Goal: Task Accomplishment & Management: Manage account settings

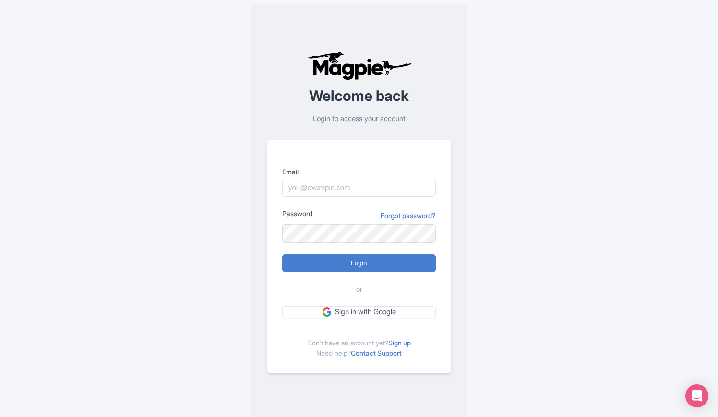
click at [350, 178] on div "Email" at bounding box center [359, 182] width 154 height 30
click at [348, 185] on input "Email" at bounding box center [359, 188] width 154 height 18
type input "rositsag@bigbustours.com"
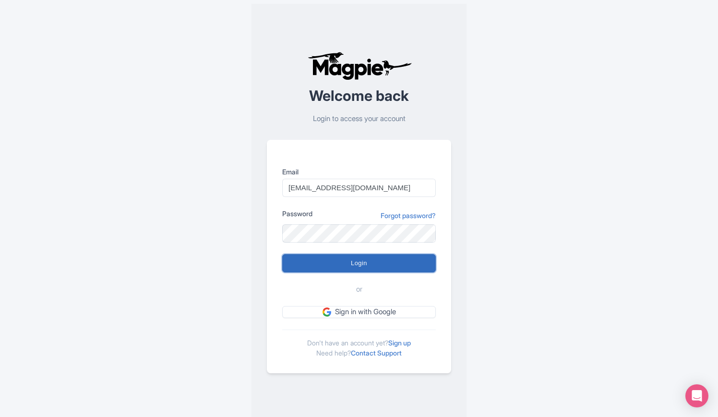
click at [373, 265] on input "Login" at bounding box center [359, 263] width 154 height 18
type input "Logging in..."
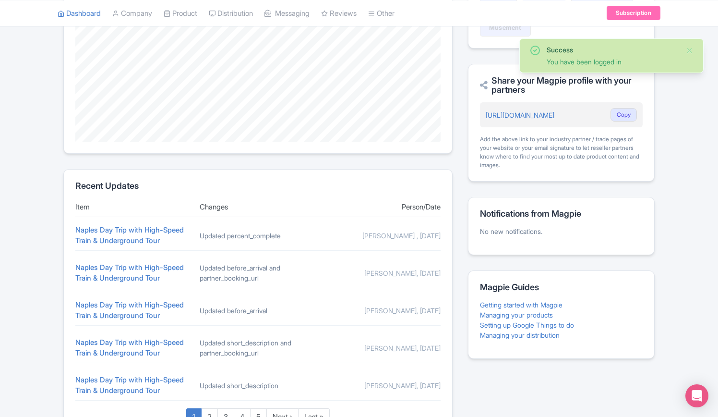
scroll to position [320, 0]
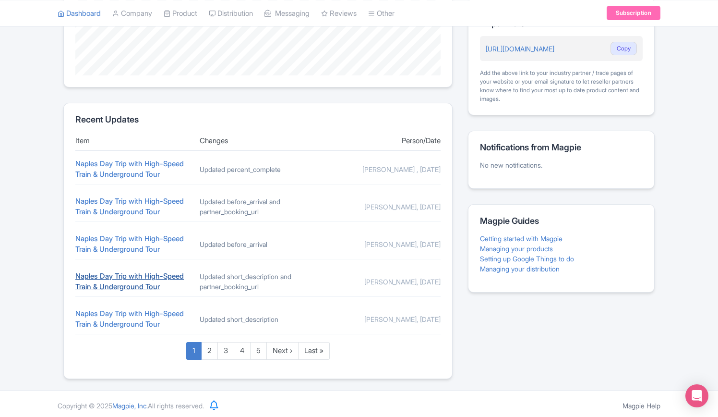
click at [89, 273] on link "Naples Day Trip with High-Speed Train & Underground Tour" at bounding box center [129, 281] width 109 height 20
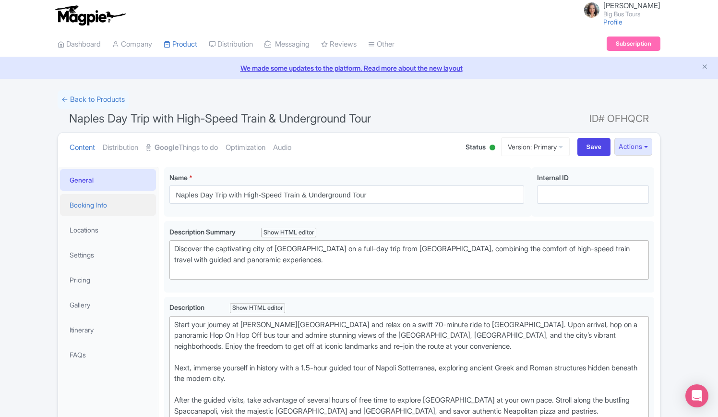
drag, startPoint x: 106, startPoint y: 205, endPoint x: 359, endPoint y: 262, distance: 258.7
click at [106, 205] on link "Booking Info" at bounding box center [108, 205] width 96 height 22
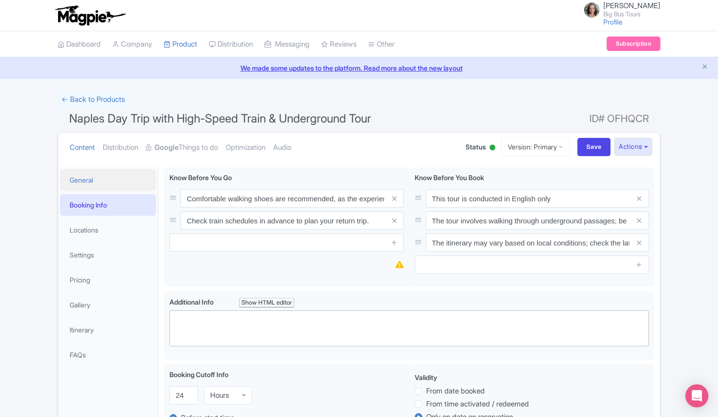
click at [87, 179] on link "General" at bounding box center [108, 180] width 96 height 22
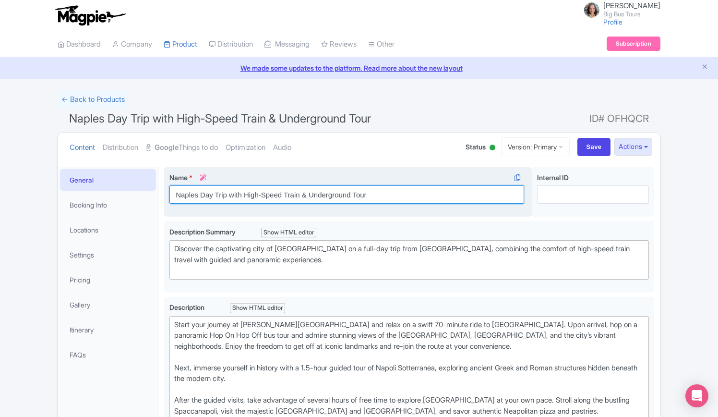
click at [176, 192] on input "Naples Day Trip with High-Speed Train & Underground Tour" at bounding box center [346, 194] width 355 height 18
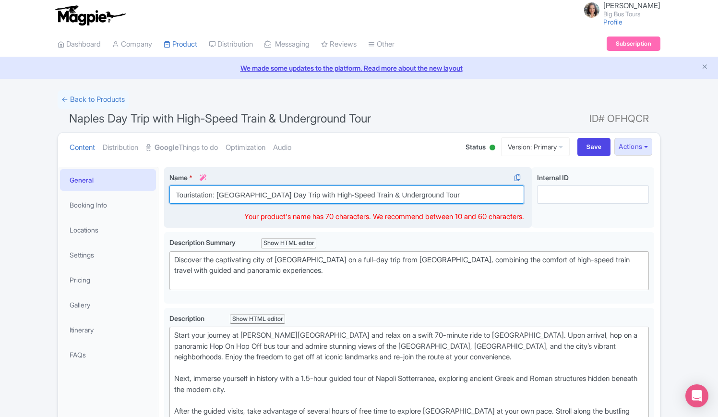
type input "Touristation: Naples Day Trip with High-Speed Train & Underground Tour"
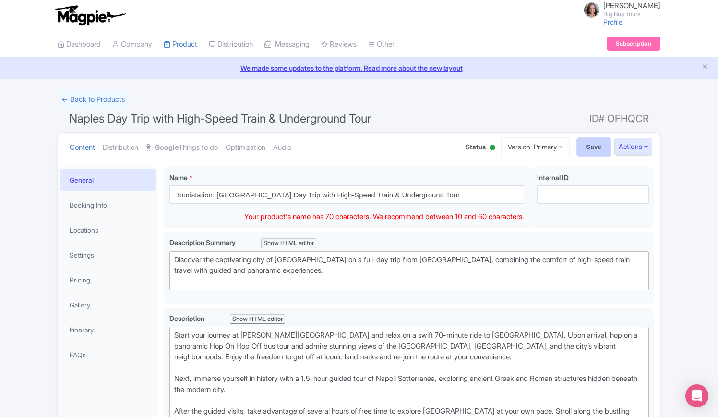
click at [591, 149] on input "Save" at bounding box center [595, 147] width 34 height 18
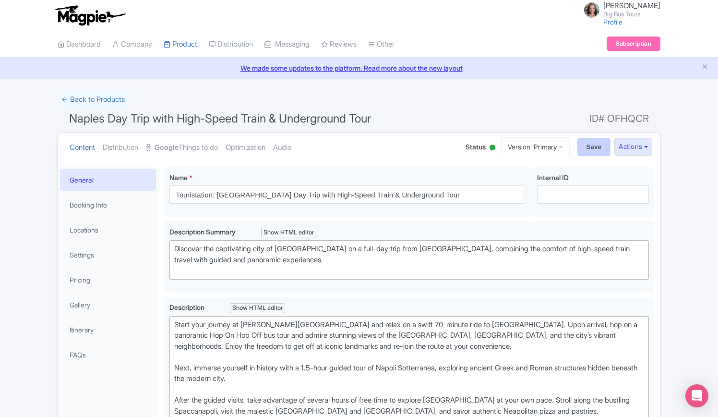
type input "Saving..."
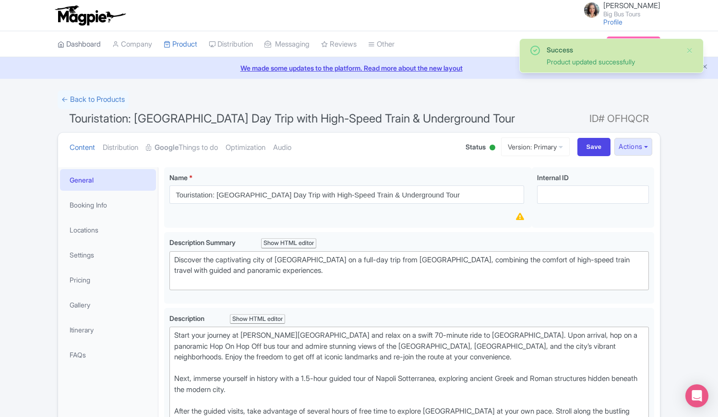
click at [78, 44] on link "Dashboard" at bounding box center [79, 44] width 43 height 26
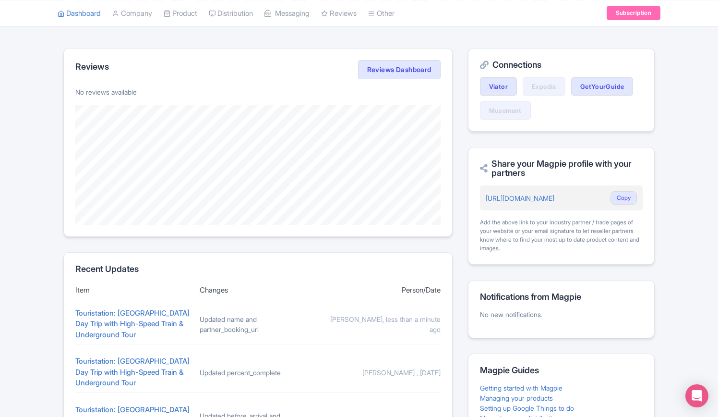
scroll to position [375, 0]
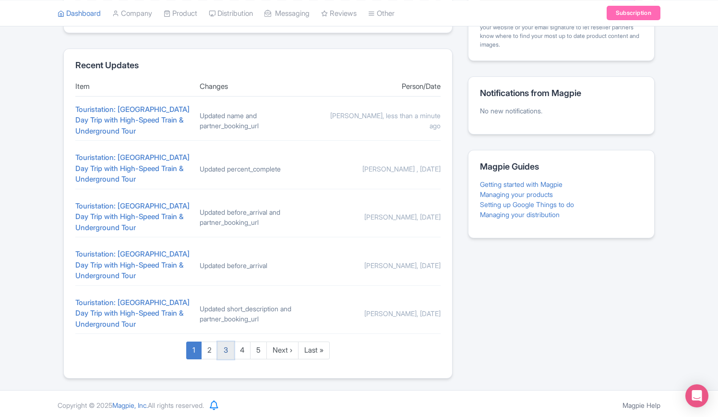
click at [224, 350] on link "3" at bounding box center [226, 350] width 17 height 18
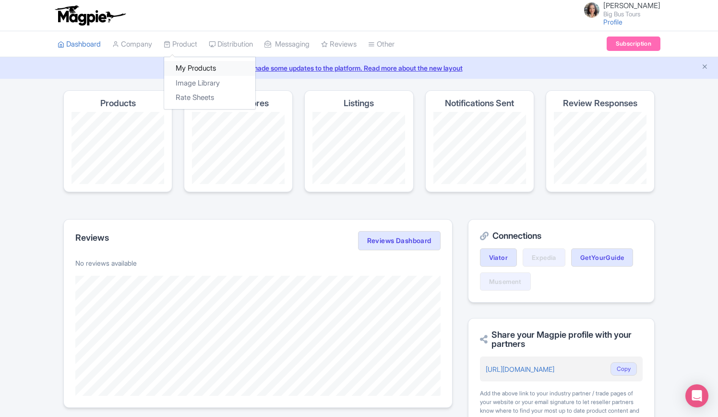
click at [193, 66] on link "My Products" at bounding box center [209, 68] width 91 height 15
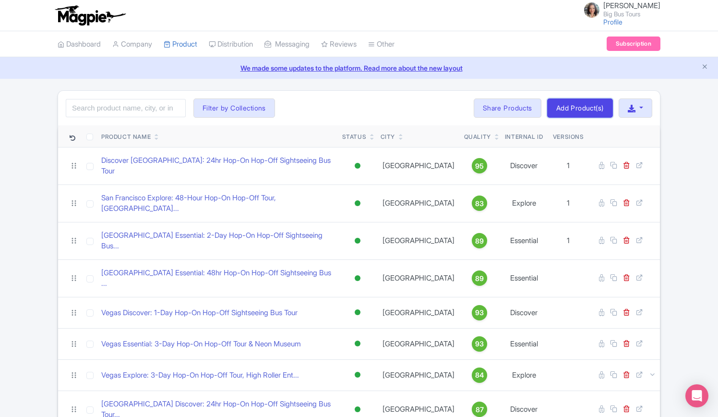
drag, startPoint x: 575, startPoint y: 109, endPoint x: 560, endPoint y: 115, distance: 16.3
click at [575, 109] on link "Add Product(s)" at bounding box center [580, 107] width 66 height 19
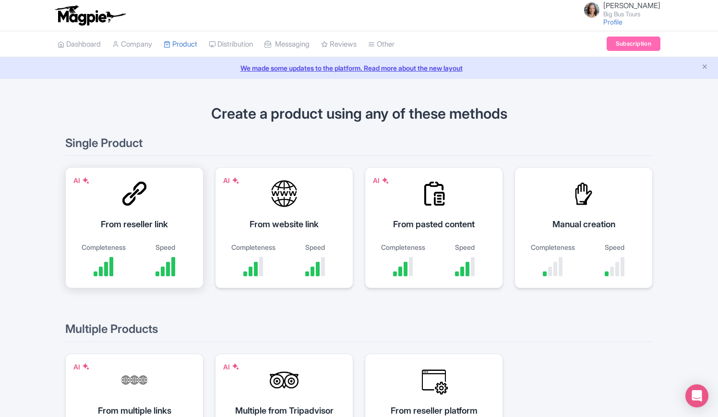
click at [150, 200] on div "AI From reseller link Completeness Speed" at bounding box center [134, 227] width 138 height 121
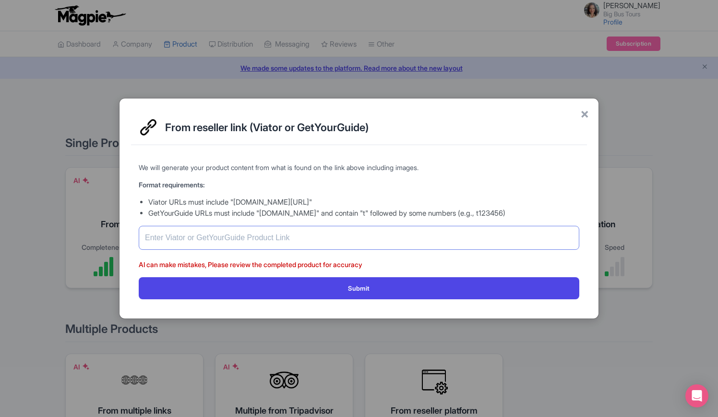
click at [254, 237] on input "text" at bounding box center [359, 238] width 441 height 24
paste input "https://www.getyourguide.com/rome-l33/pompeii-day-trip-with-high-speed-train-gu…"
drag, startPoint x: 279, startPoint y: 242, endPoint x: 106, endPoint y: 233, distance: 174.0
click at [106, 233] on div "× From reseller link (Viator or GetYourGuide) We will generate your product con…" at bounding box center [359, 208] width 718 height 417
type input "https://www.getyourguide.com/rome-l33/pompeii-day-trip-with-high-speed-train-gu…"
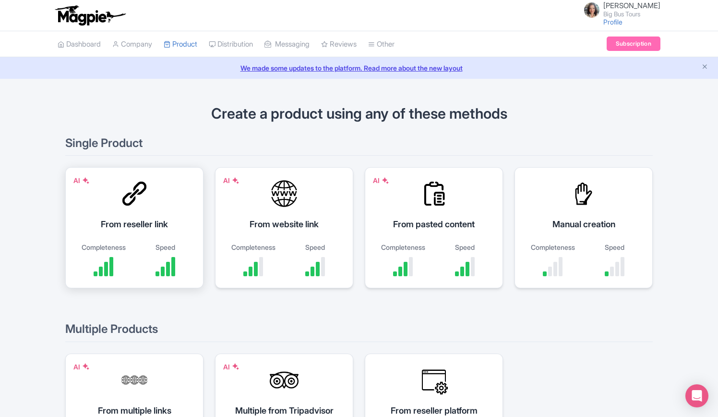
click at [147, 227] on div "From reseller link" at bounding box center [134, 224] width 114 height 13
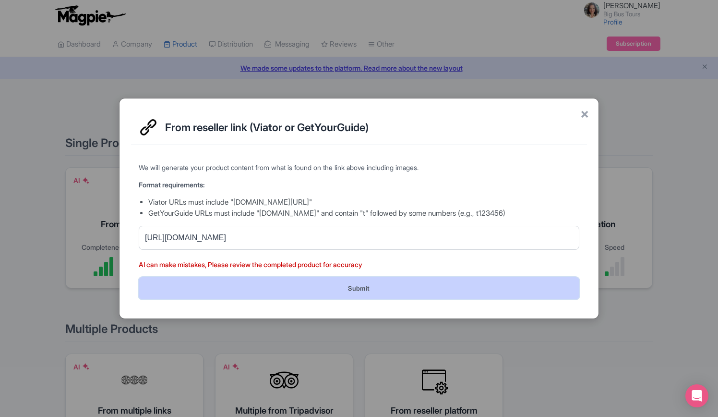
click at [328, 286] on button "Submit" at bounding box center [359, 288] width 441 height 22
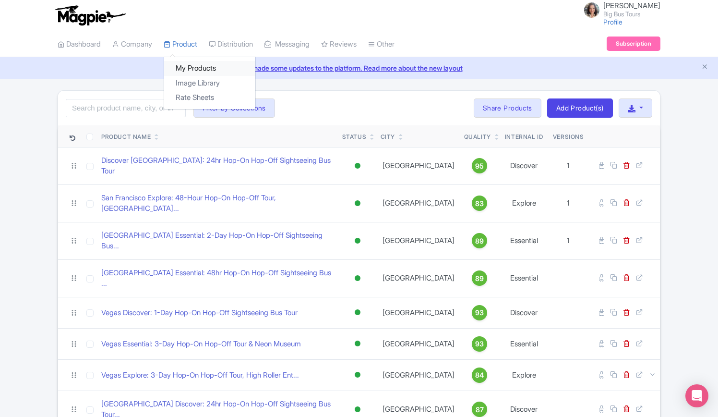
click at [193, 67] on link "My Products" at bounding box center [209, 68] width 91 height 15
click at [70, 46] on link "Dashboard" at bounding box center [79, 44] width 43 height 26
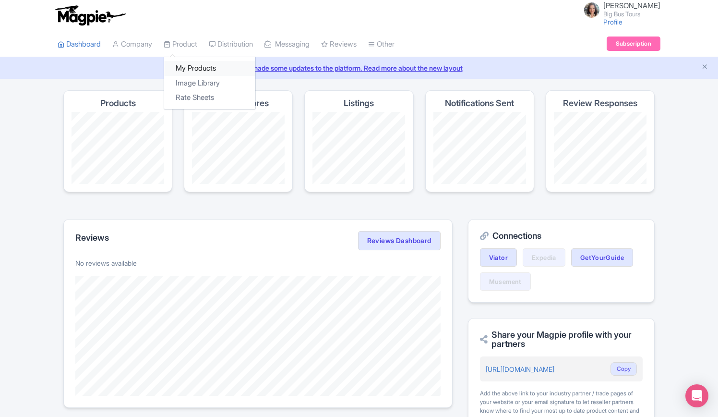
click at [193, 67] on link "My Products" at bounding box center [209, 68] width 91 height 15
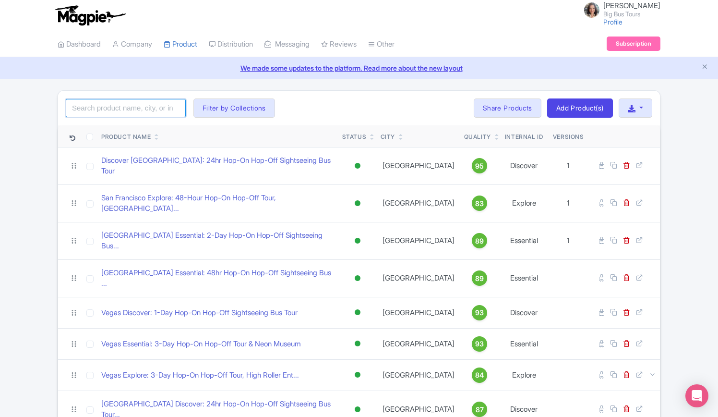
click at [109, 109] on input "search" at bounding box center [126, 108] width 120 height 18
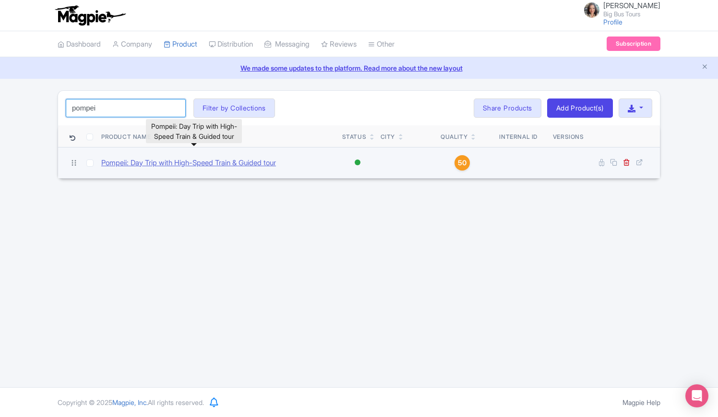
type input "pompei"
click at [181, 162] on link "Pompeii: Day Trip with High-Speed Train & Guided tour" at bounding box center [188, 162] width 175 height 11
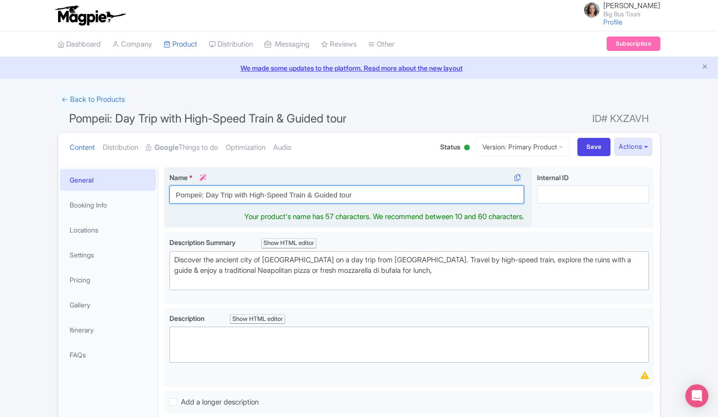
click at [176, 196] on input "Pompeii: Day Trip with High-Speed Train & Guided tour" at bounding box center [346, 194] width 355 height 18
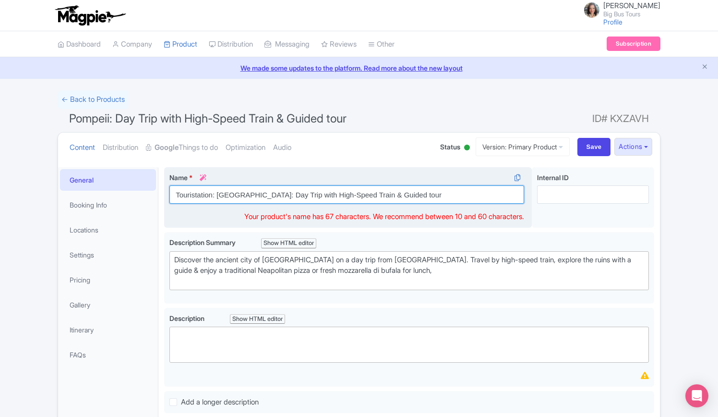
drag, startPoint x: 183, startPoint y: 192, endPoint x: 232, endPoint y: 197, distance: 48.7
click at [231, 197] on input "Touristation: Pompeii: Day Trip with High-Speed Train & Guided tour" at bounding box center [346, 194] width 355 height 18
click at [243, 193] on input "Touristation: Pompeii: Day Trip with High-Speed Train & Guided tour" at bounding box center [346, 194] width 355 height 18
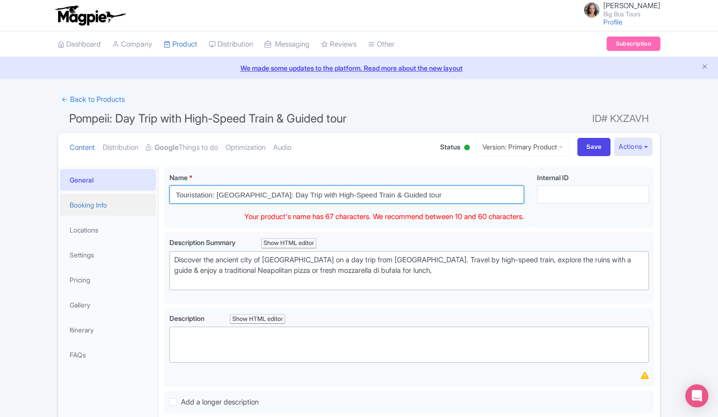
type input "Touristation: Pompeii: Day Trip with High-Speed Train & Guided tour"
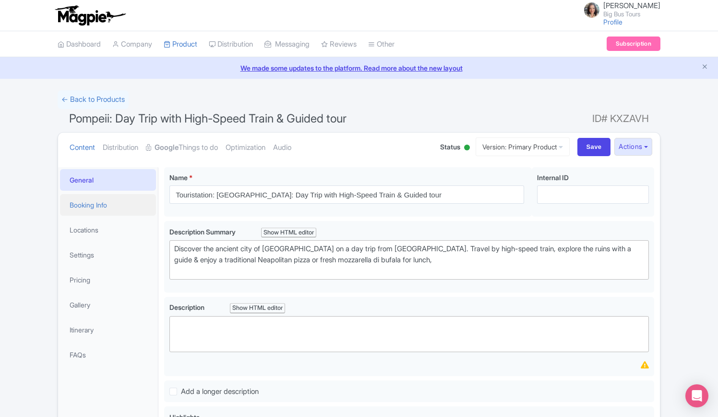
click at [98, 203] on link "Booking Info" at bounding box center [108, 205] width 96 height 22
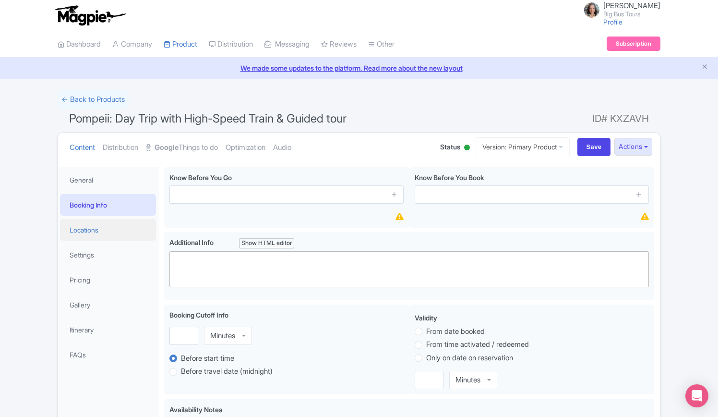
click at [94, 227] on link "Locations" at bounding box center [108, 230] width 96 height 22
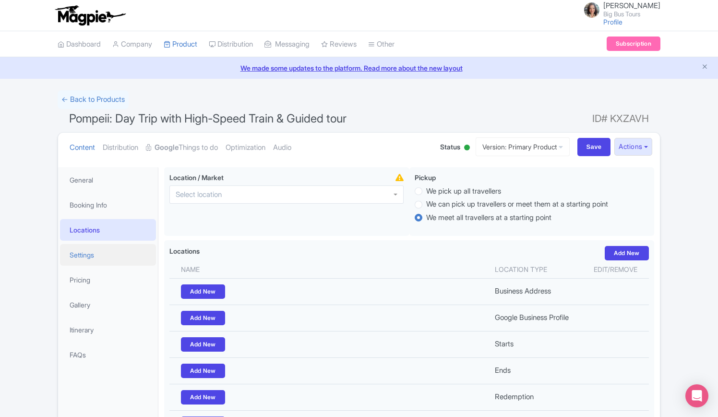
click at [91, 256] on link "Settings" at bounding box center [108, 255] width 96 height 22
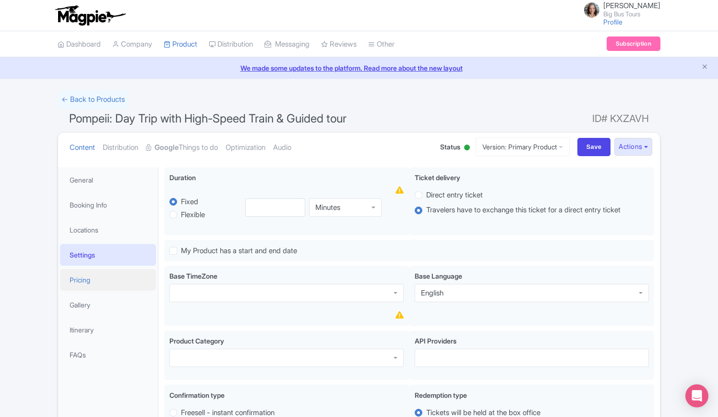
click at [83, 278] on link "Pricing" at bounding box center [108, 280] width 96 height 22
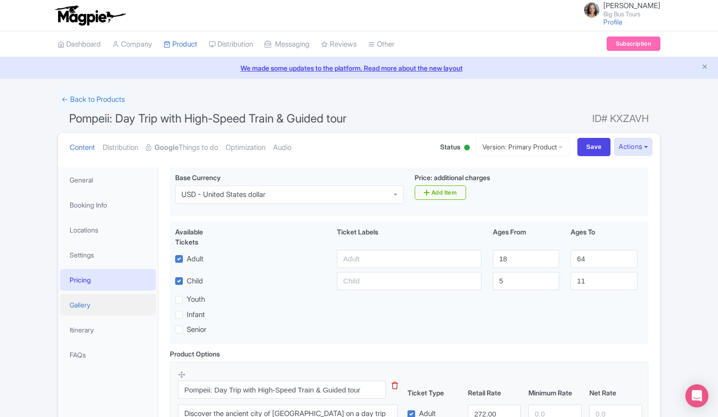
click at [80, 302] on link "Gallery" at bounding box center [108, 305] width 96 height 22
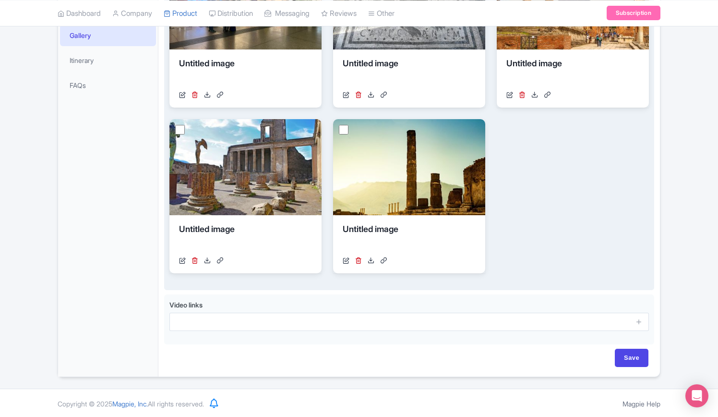
scroll to position [77, 0]
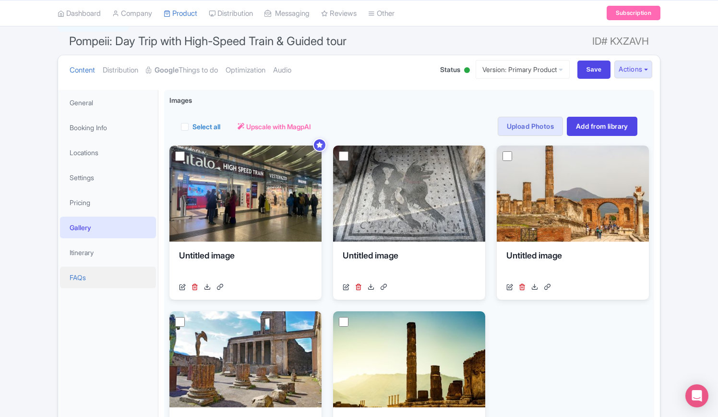
click at [81, 273] on link "FAQs" at bounding box center [108, 277] width 96 height 22
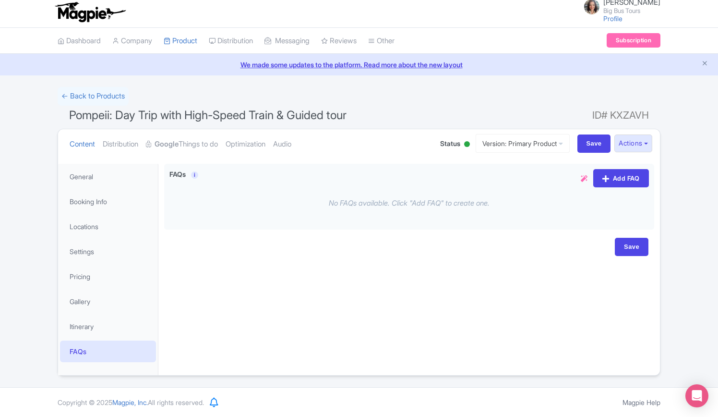
scroll to position [2, 0]
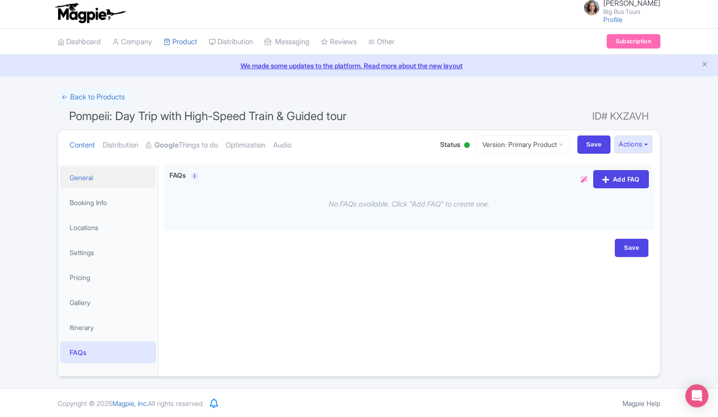
click at [85, 178] on link "General" at bounding box center [108, 178] width 96 height 22
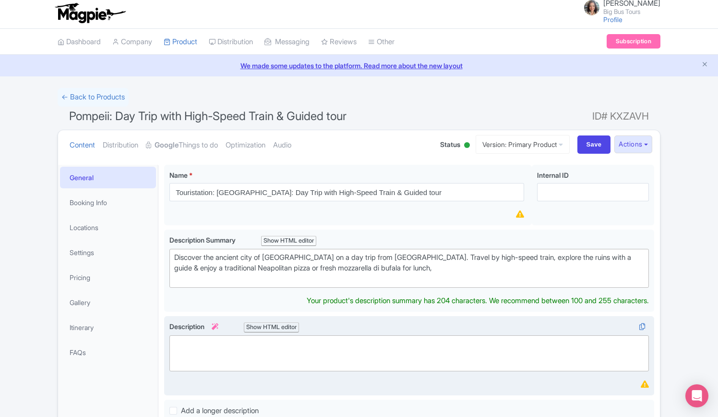
scroll to position [194, 0]
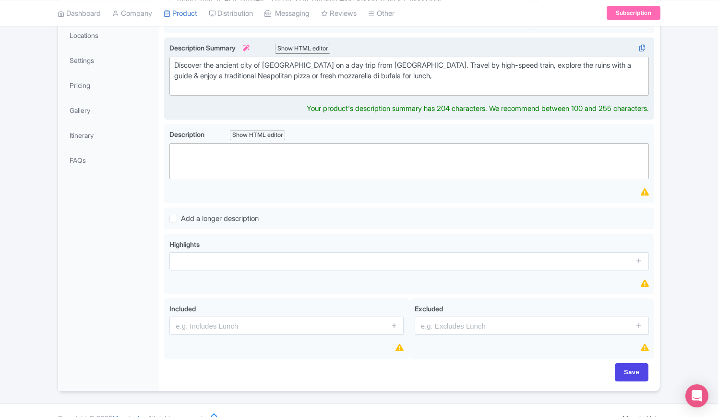
click at [367, 77] on div "Discover the ancient city of Pompeii on a day trip from Rome. Travel by high-sp…" at bounding box center [409, 76] width 470 height 33
type trix-editor "<div>Discover the ancient city of Pompeii on a day trip from Rome. Travel by hi…"
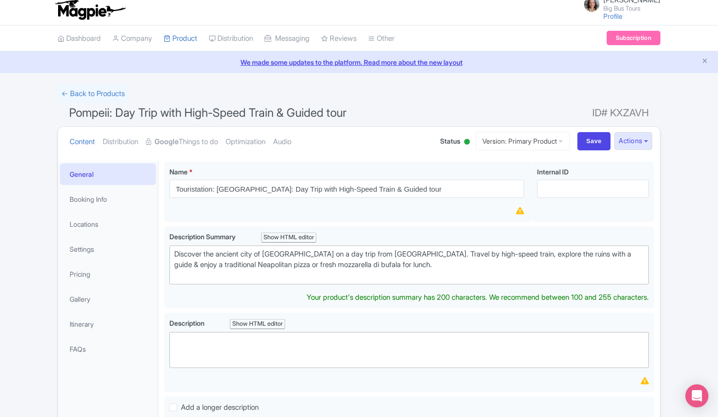
scroll to position [0, 0]
